Goal: Task Accomplishment & Management: Use online tool/utility

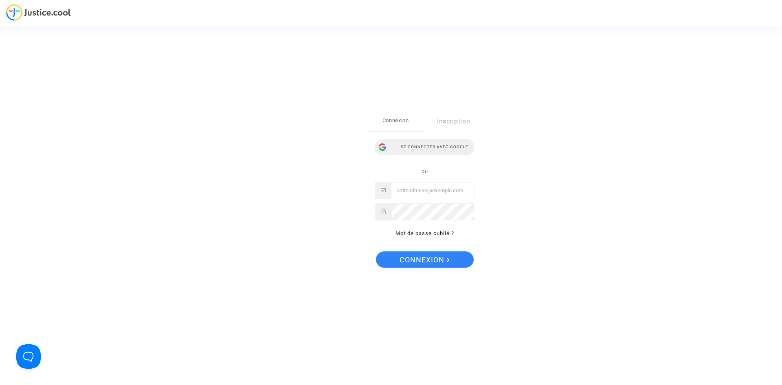
click at [434, 153] on div "Se connecter avec Google" at bounding box center [425, 147] width 100 height 16
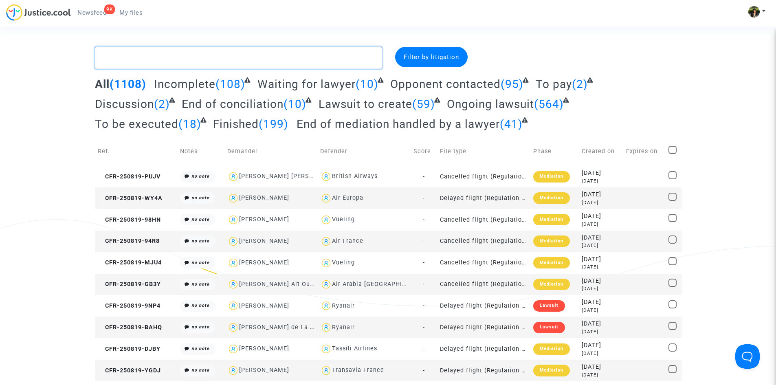
click at [194, 56] on textarea at bounding box center [238, 58] width 287 height 22
paste textarea "Laberche"
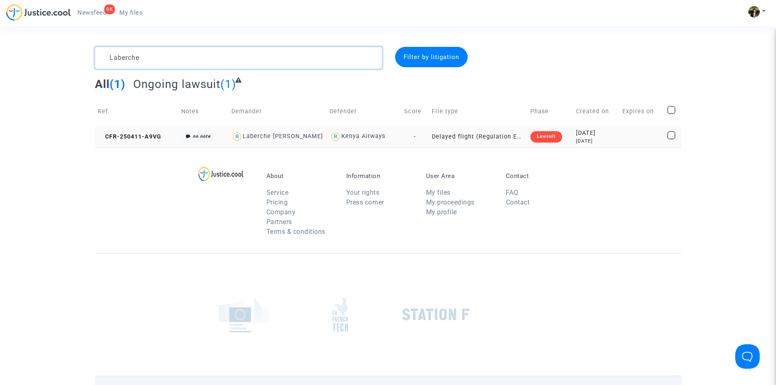
type textarea "Laberche"
click at [493, 138] on td "Delayed flight (Regulation EC 261/2004)" at bounding box center [478, 137] width 99 height 22
